Goal: Task Accomplishment & Management: Use online tool/utility

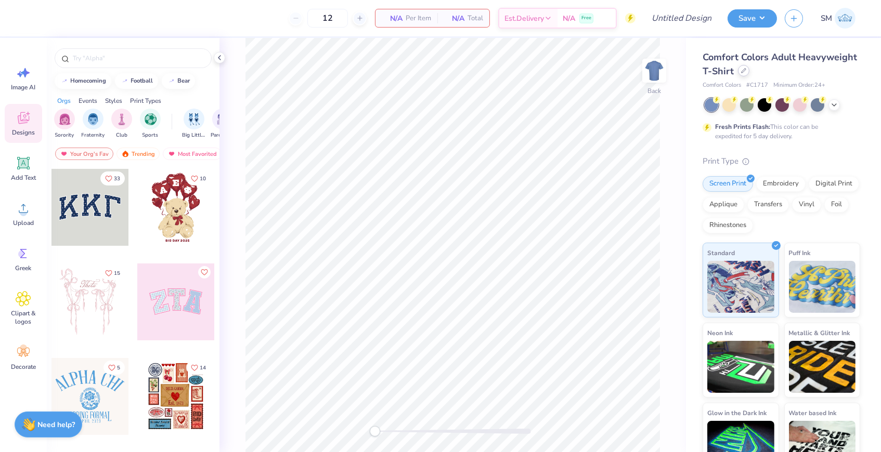
click at [738, 72] on div at bounding box center [743, 70] width 11 height 11
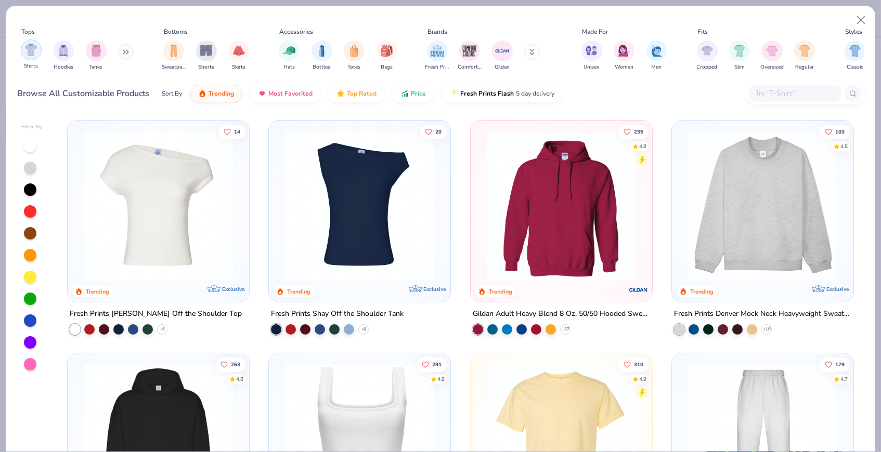
click at [36, 58] on div "filter for Shirts" at bounding box center [31, 50] width 21 height 21
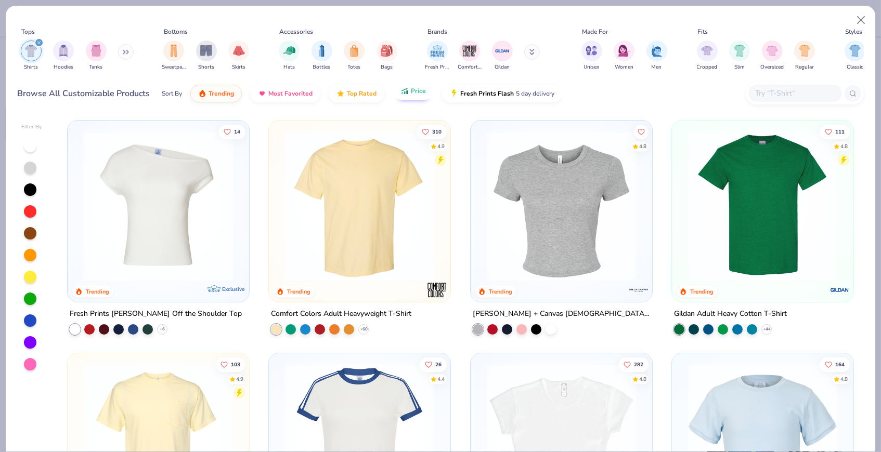
click at [421, 97] on button "Price" at bounding box center [412, 91] width 41 height 18
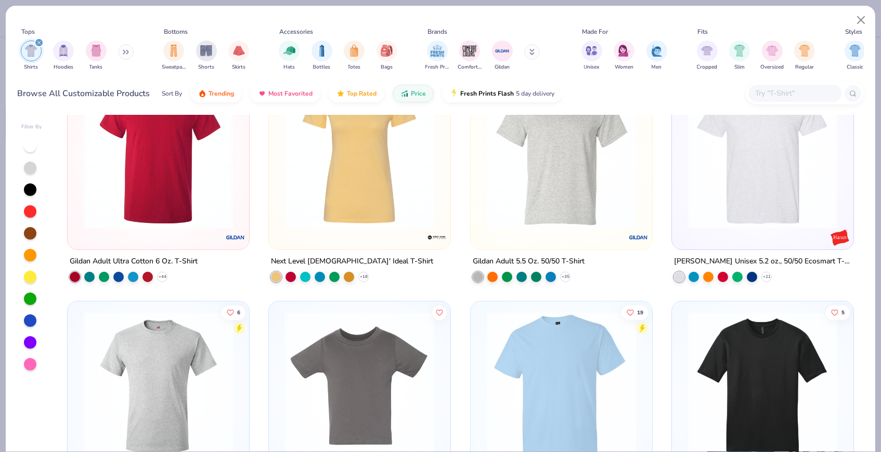
scroll to position [289, 0]
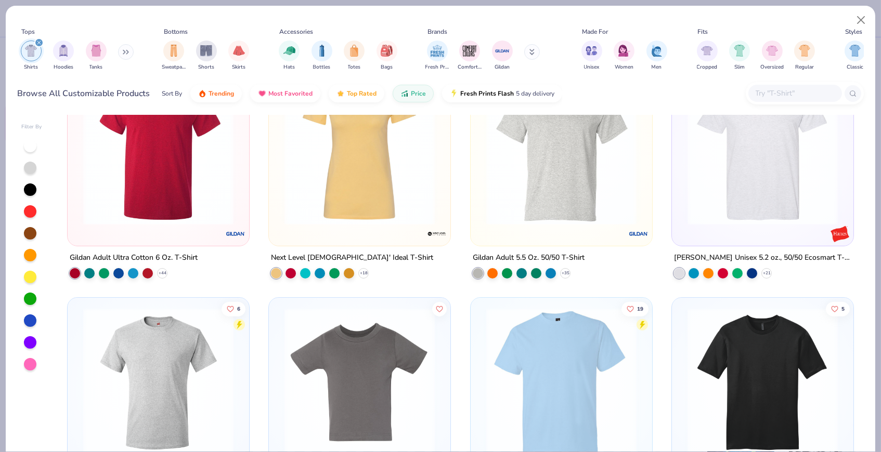
click at [517, 206] on img at bounding box center [561, 150] width 161 height 150
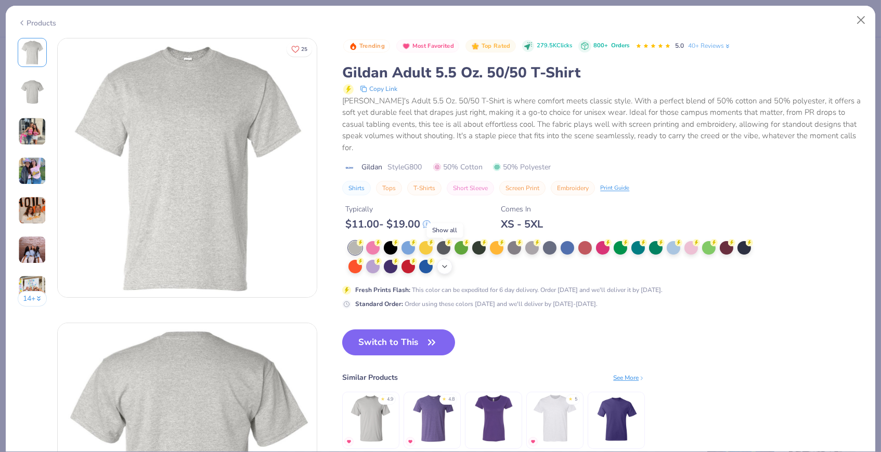
click at [446, 263] on icon at bounding box center [444, 267] width 8 height 8
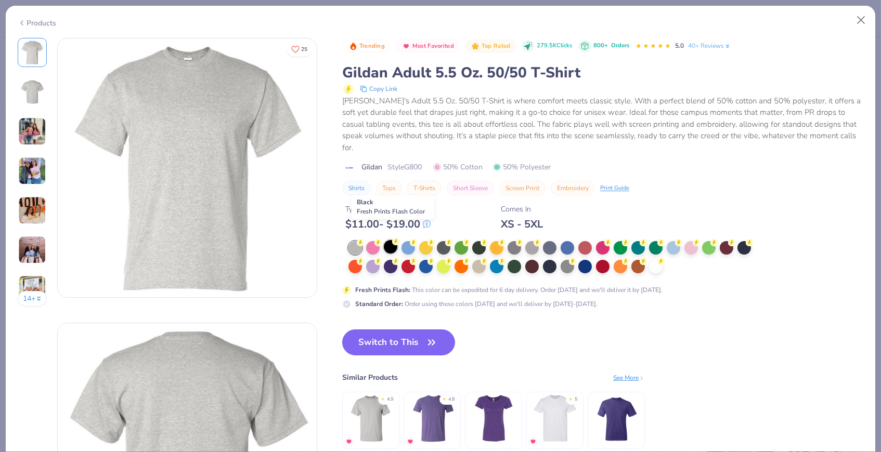
click at [386, 240] on div at bounding box center [391, 247] width 14 height 14
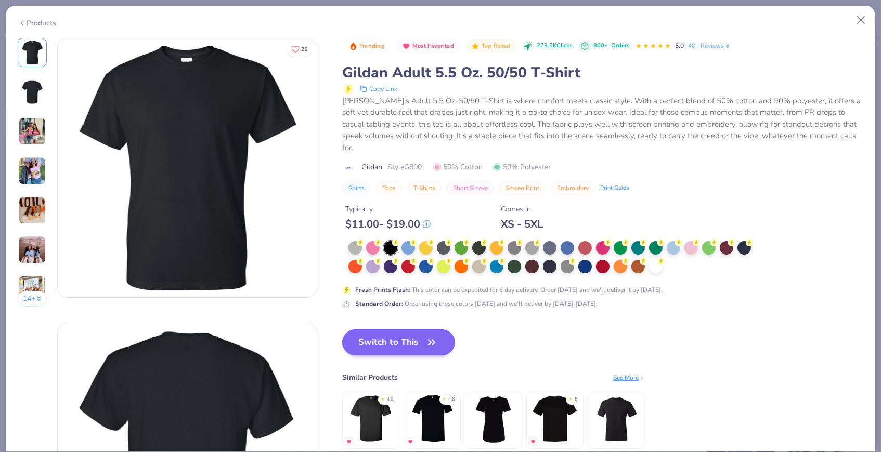
click at [406, 331] on button "Switch to This" at bounding box center [398, 343] width 113 height 26
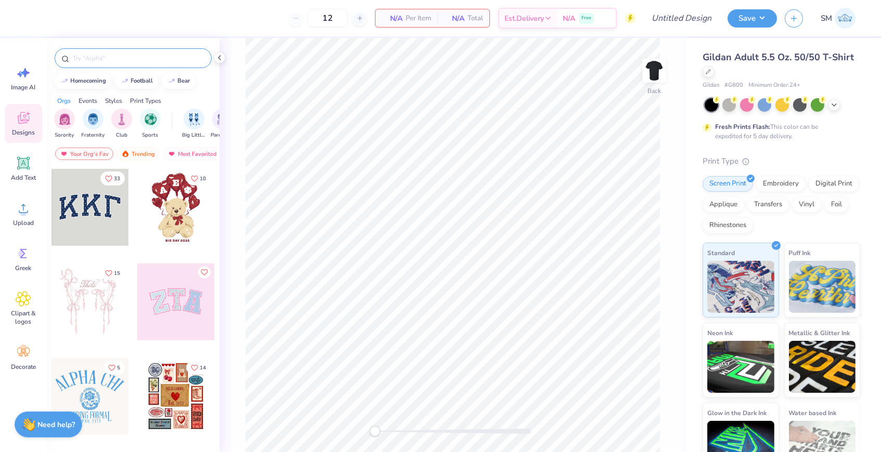
click at [148, 57] on input "text" at bounding box center [138, 58] width 133 height 10
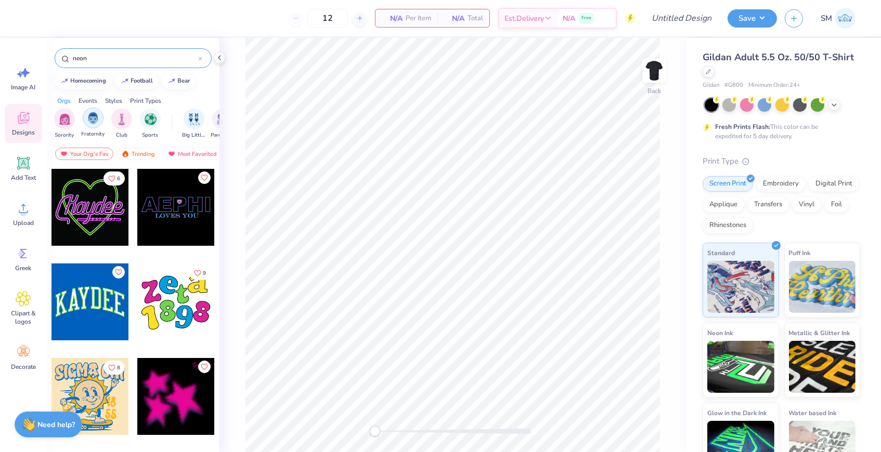
type input "neon"
click at [99, 116] on div "filter for Fraternity" at bounding box center [93, 118] width 21 height 21
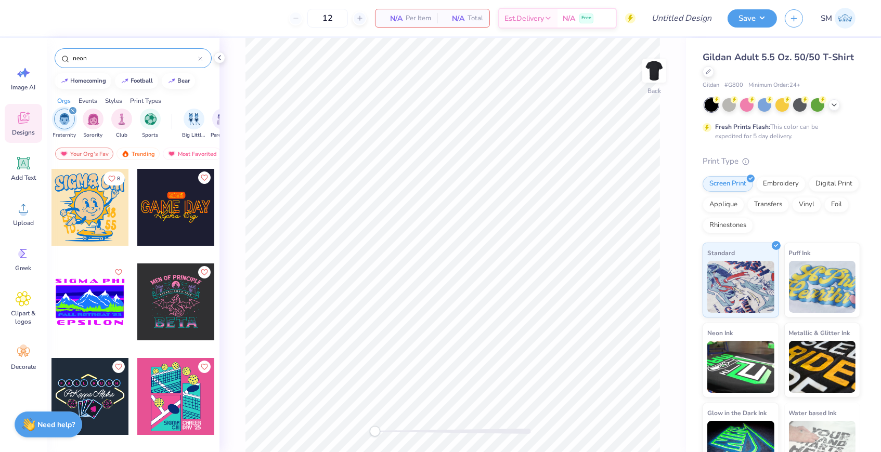
click at [186, 228] on div "8 [PERSON_NAME] Alpha Xi Delta, [GEOGRAPHIC_DATA]" at bounding box center [133, 329] width 173 height 323
click at [179, 205] on div at bounding box center [175, 207] width 77 height 77
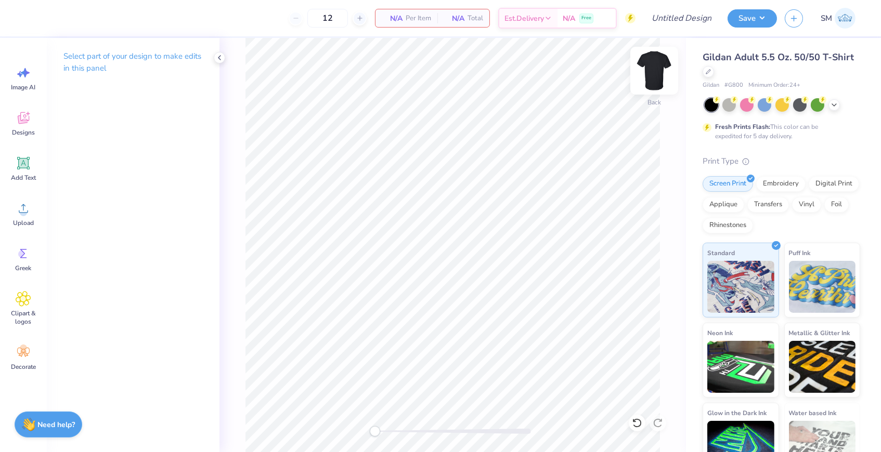
click at [657, 68] on img at bounding box center [654, 71] width 42 height 42
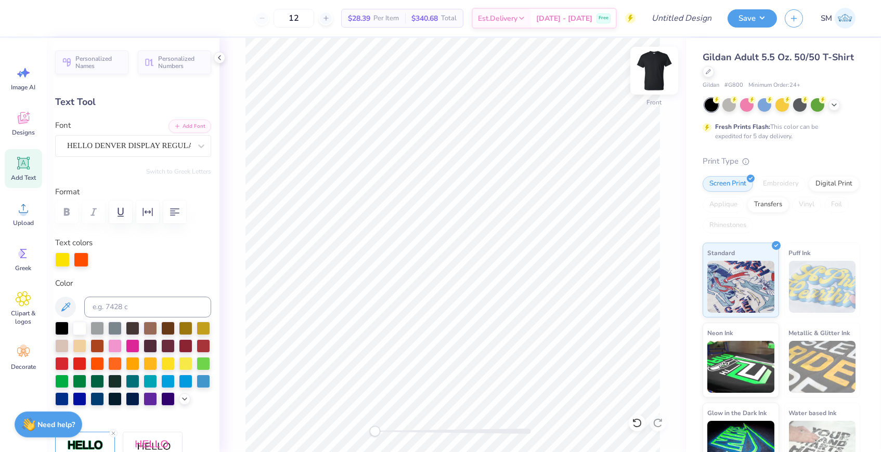
scroll to position [0, 2]
type textarea "[PERSON_NAME]"
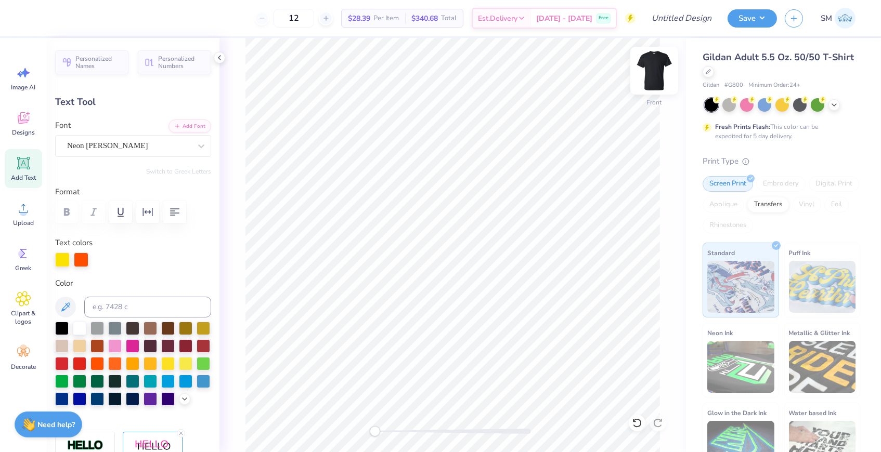
type input "9.32"
type input "8.53"
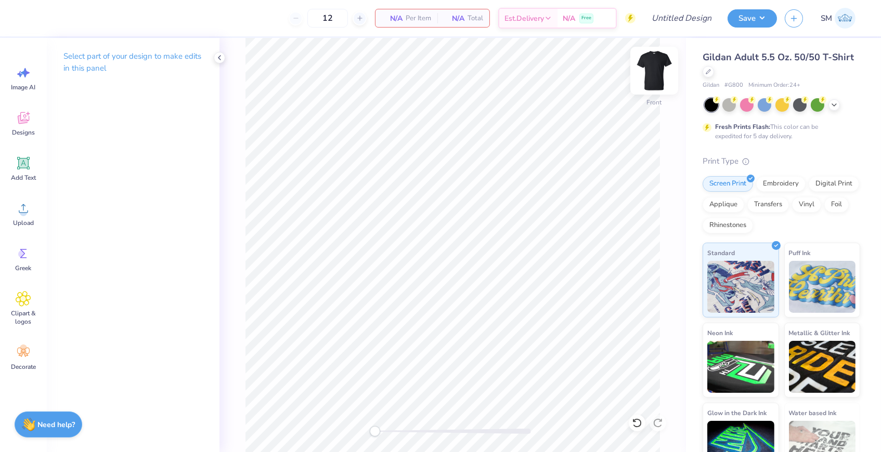
click at [658, 74] on img at bounding box center [654, 71] width 42 height 42
click at [23, 130] on span "Designs" at bounding box center [23, 132] width 23 height 8
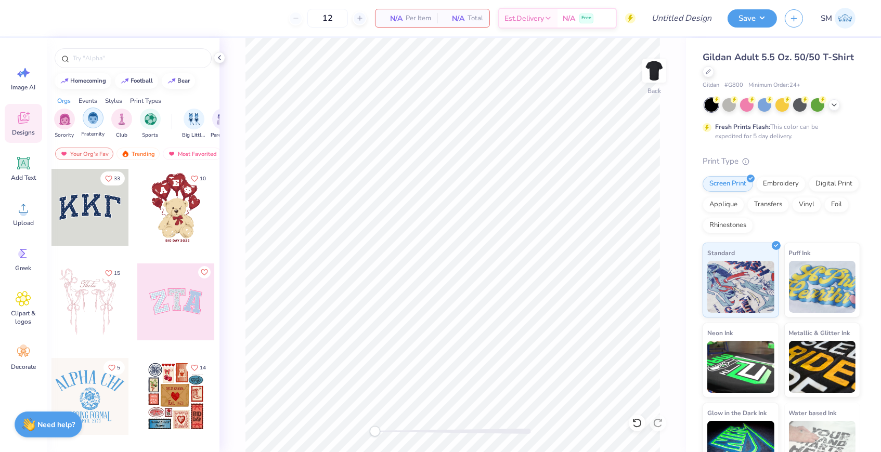
click at [96, 116] on img "filter for Fraternity" at bounding box center [92, 118] width 11 height 12
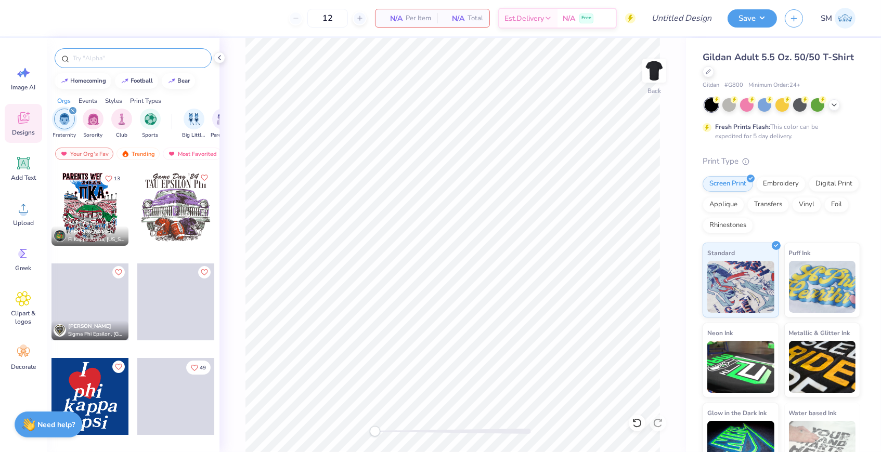
click at [126, 55] on input "text" at bounding box center [138, 58] width 133 height 10
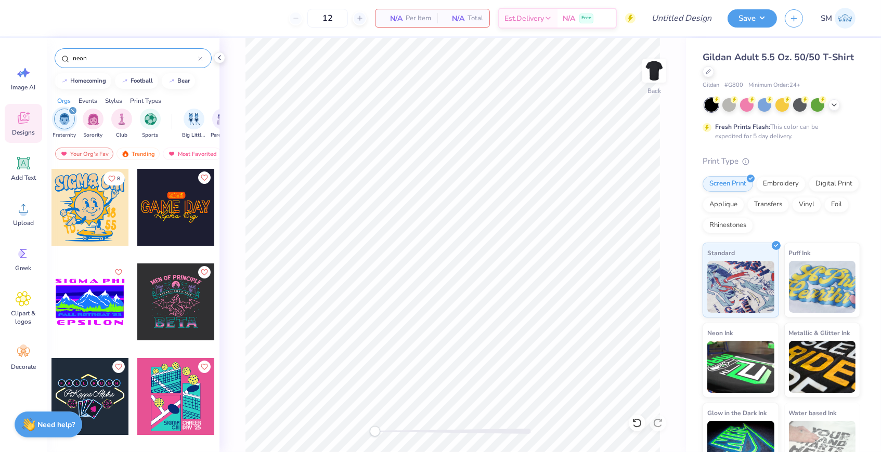
scroll to position [0, 0]
type input "neon"
click at [74, 110] on icon "filter for Fraternity" at bounding box center [73, 111] width 4 height 4
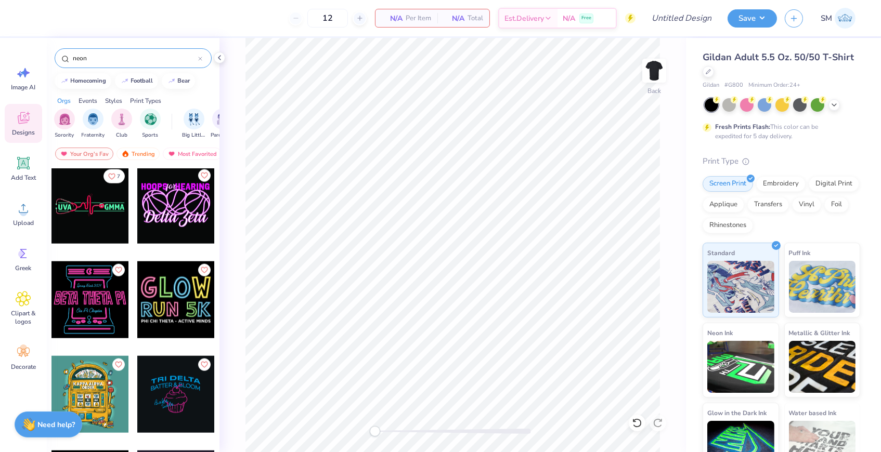
scroll to position [2392, 0]
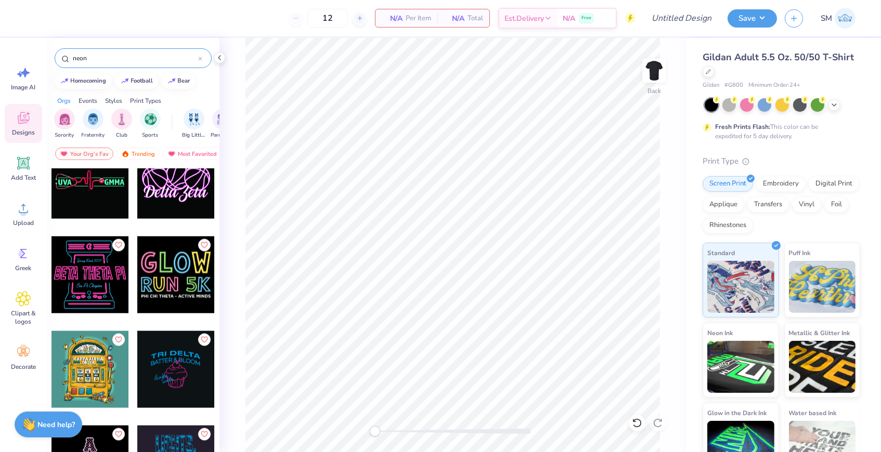
click at [168, 279] on div at bounding box center [98, 275] width 231 height 77
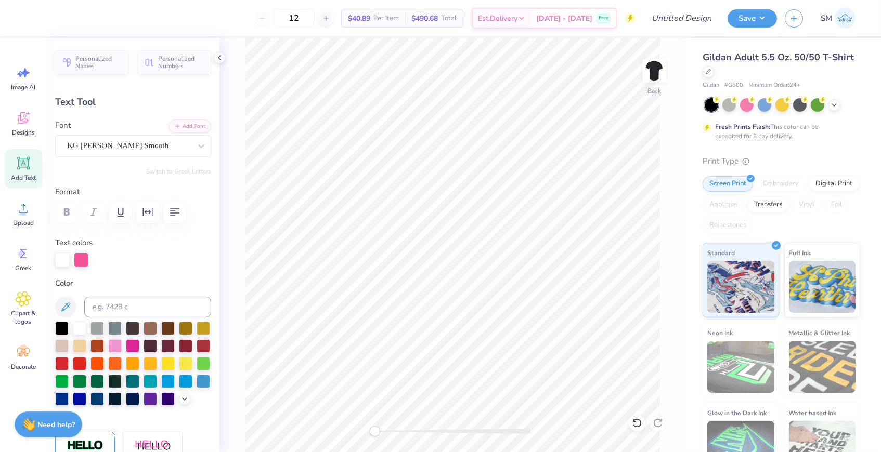
type textarea "P"
type input "1.58"
type input "2.58"
type textarea "I"
type input "2.08"
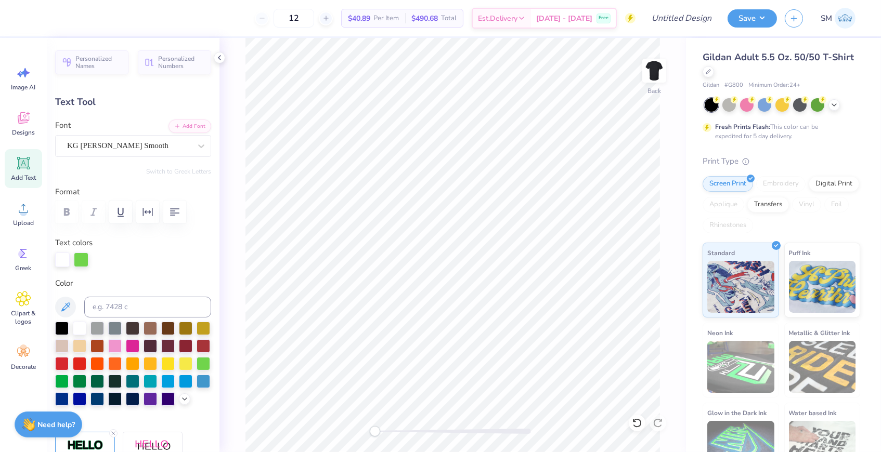
type input "2.69"
type textarea "k"
type input "2.31"
type input "2.67"
type textarea "E"
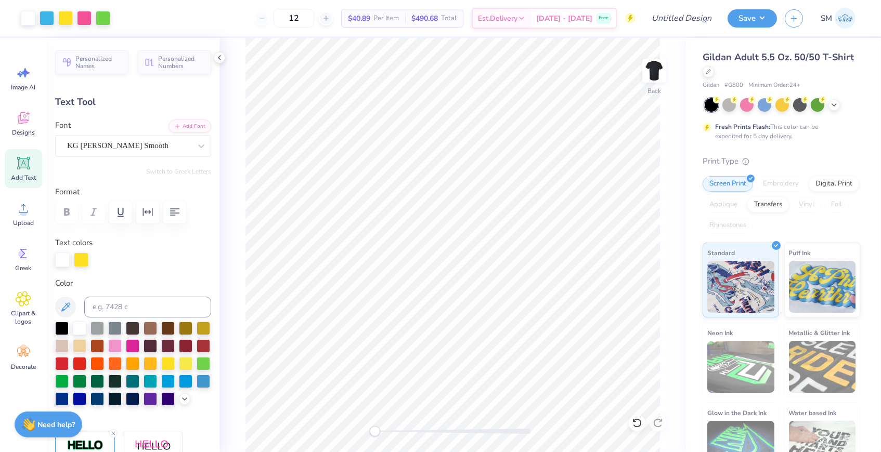
type input "1.44"
type input "1.84"
type input "6.13"
type input "1.43"
type input "1.81"
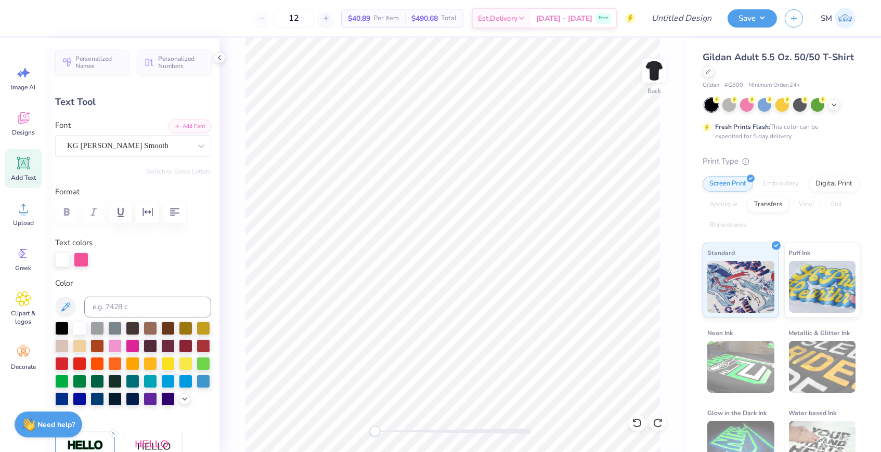
type textarea "S"
type input "1.33"
type input "1.87"
type textarea "H"
type input "1.44"
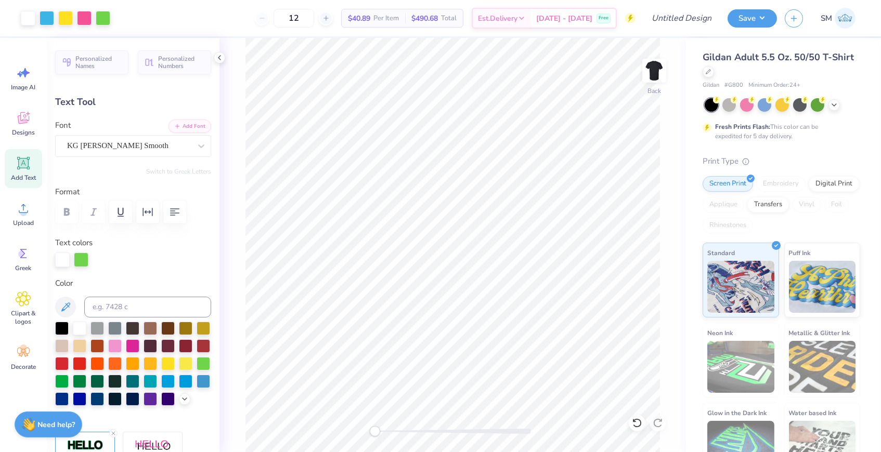
type input "1.84"
type input "1.59"
type input "1.85"
type input "1.33"
type input "1.87"
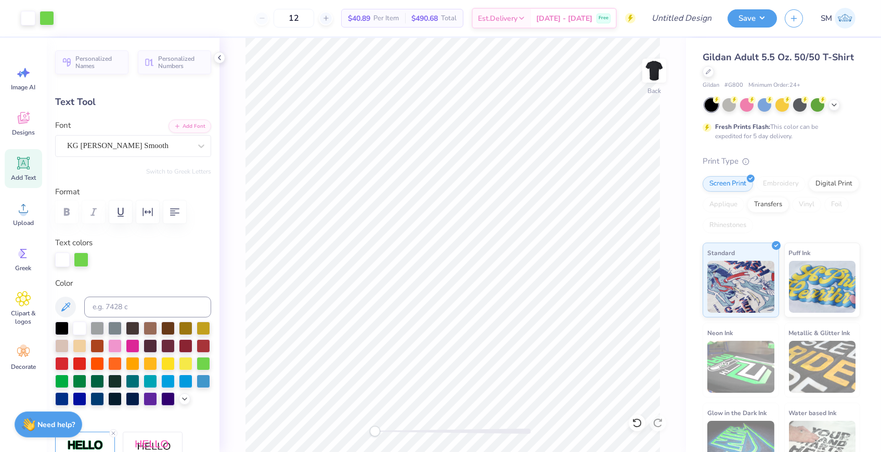
type input "1.50"
type input "1.85"
type input "6.14"
type input "8.56"
type input "0.39"
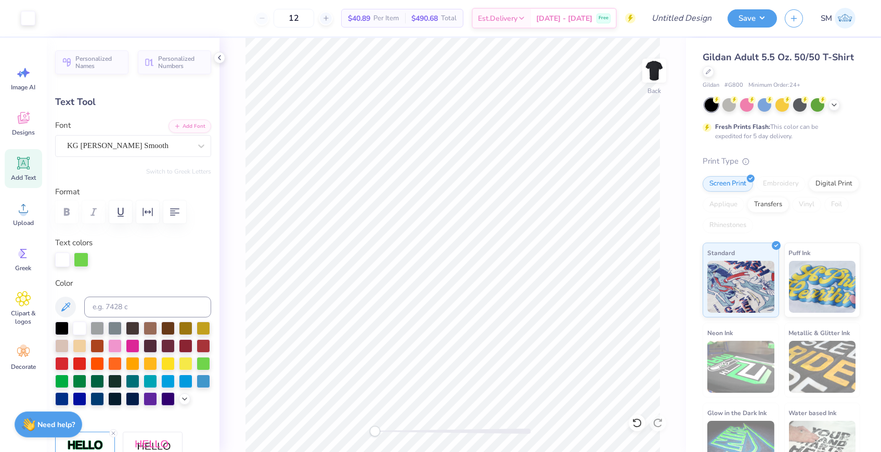
type input "8.32"
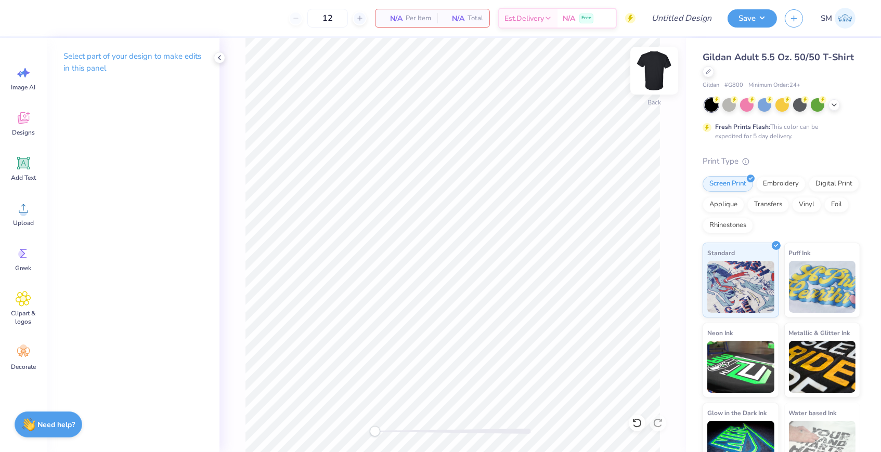
click at [657, 76] on img at bounding box center [654, 71] width 42 height 42
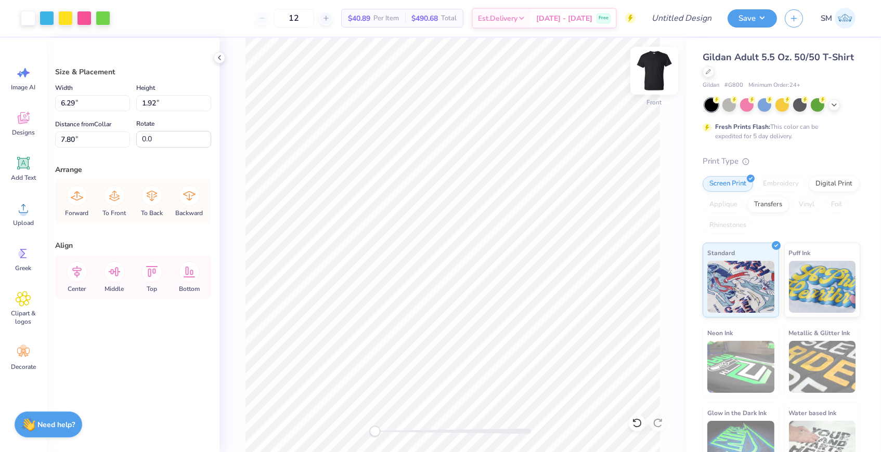
type input "2.52"
type input "8.33"
type input "6.13"
type input "3.00"
type input "5.73"
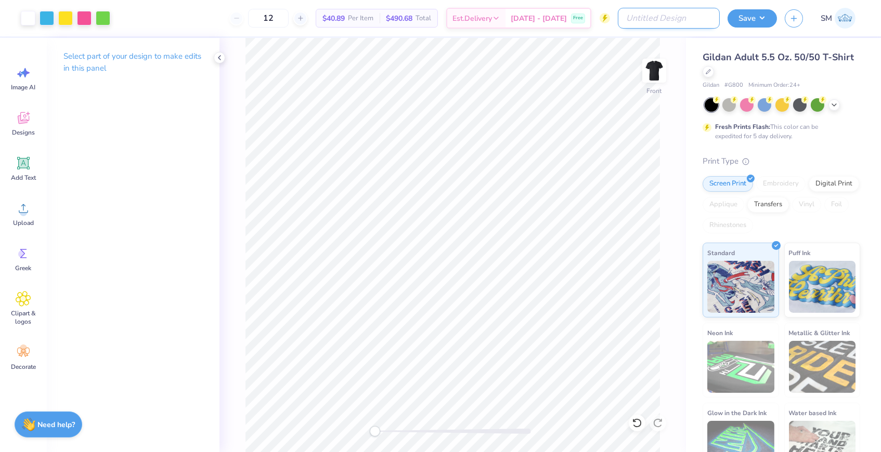
click at [668, 16] on input "Design Title" at bounding box center [669, 18] width 102 height 21
type input "PIKE RUSH"
